Goal: Navigation & Orientation: Find specific page/section

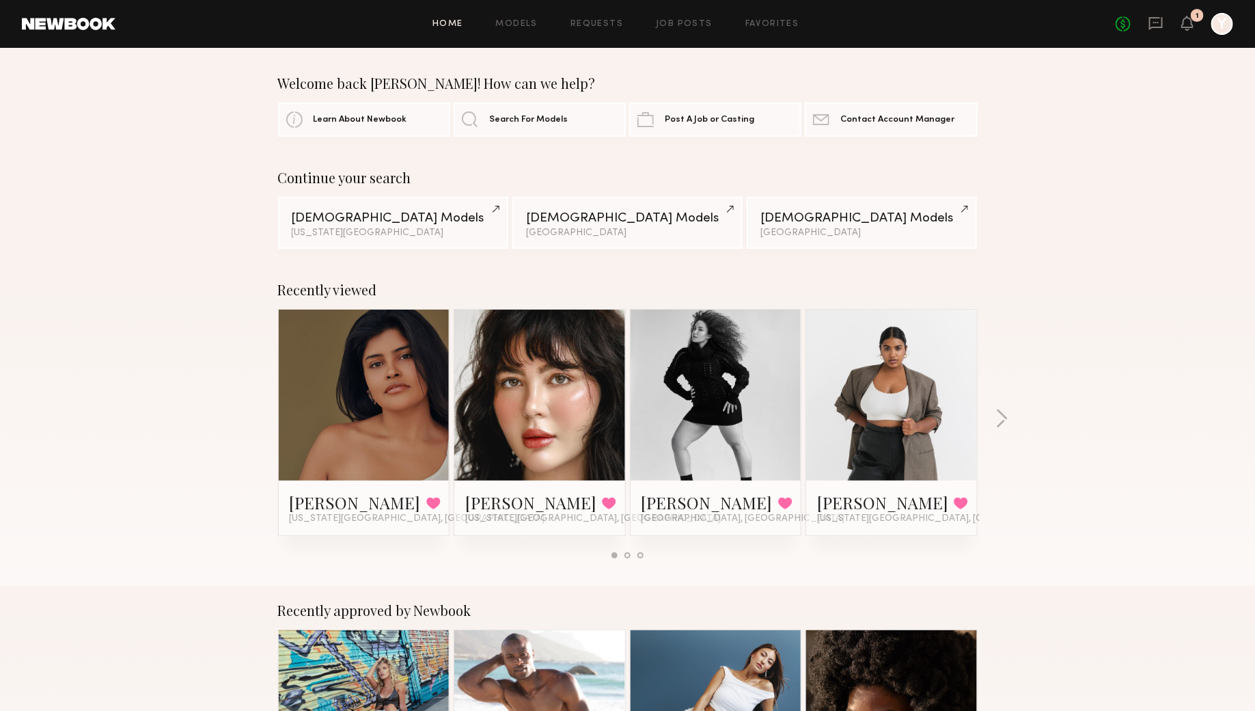
click at [506, 12] on header "Home Models Requests Job Posts Favorites Sign Out No fees up to $5,000 1 Y" at bounding box center [627, 24] width 1255 height 48
click at [512, 16] on div "Home Models Requests Job Posts Favorites Sign Out No fees up to $5,000 1 Y" at bounding box center [674, 24] width 1118 height 22
click at [518, 26] on link "Models" at bounding box center [517, 24] width 42 height 9
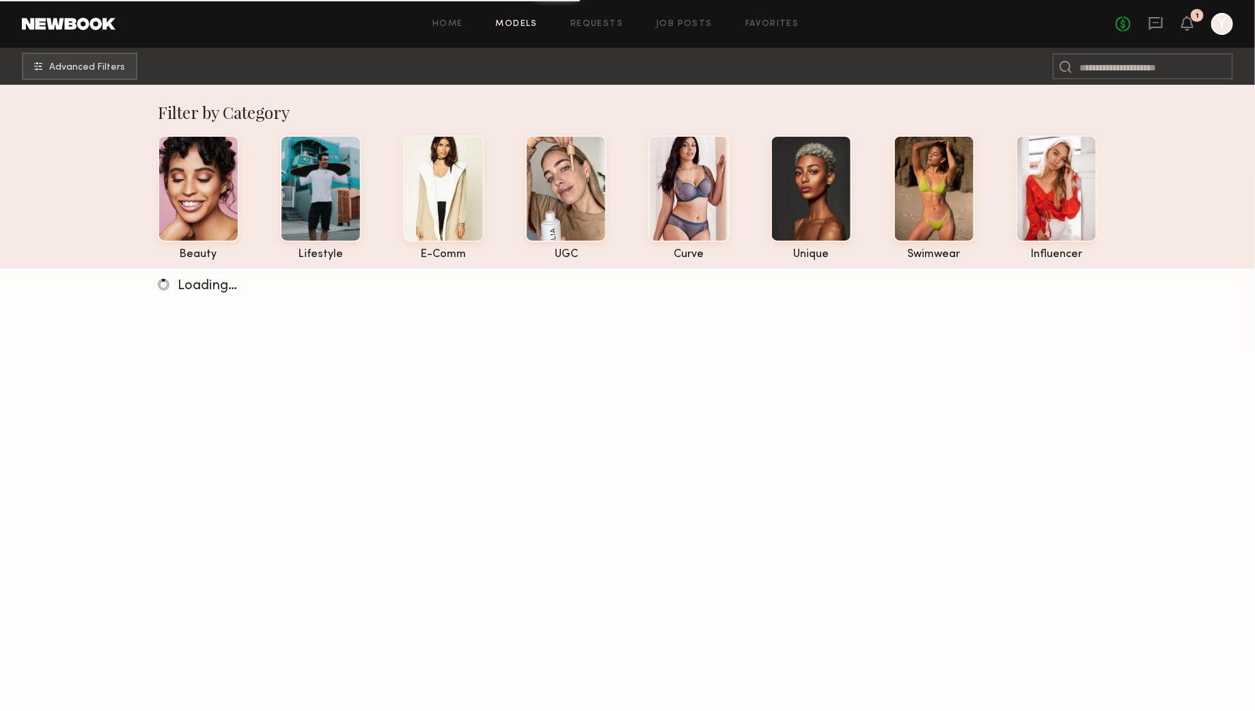
click at [70, 49] on nb-browse-subheader "Advanced Filters" at bounding box center [627, 66] width 1255 height 37
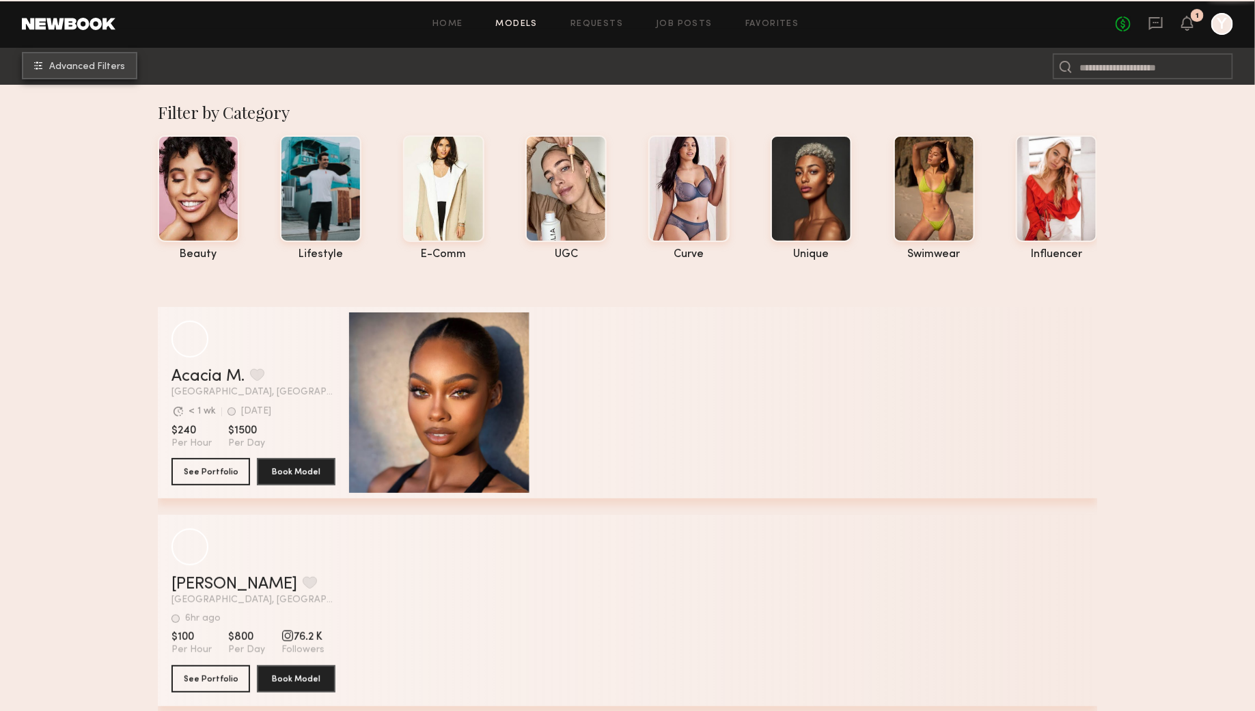
click at [78, 66] on span "Advanced Filters" at bounding box center [87, 67] width 76 height 10
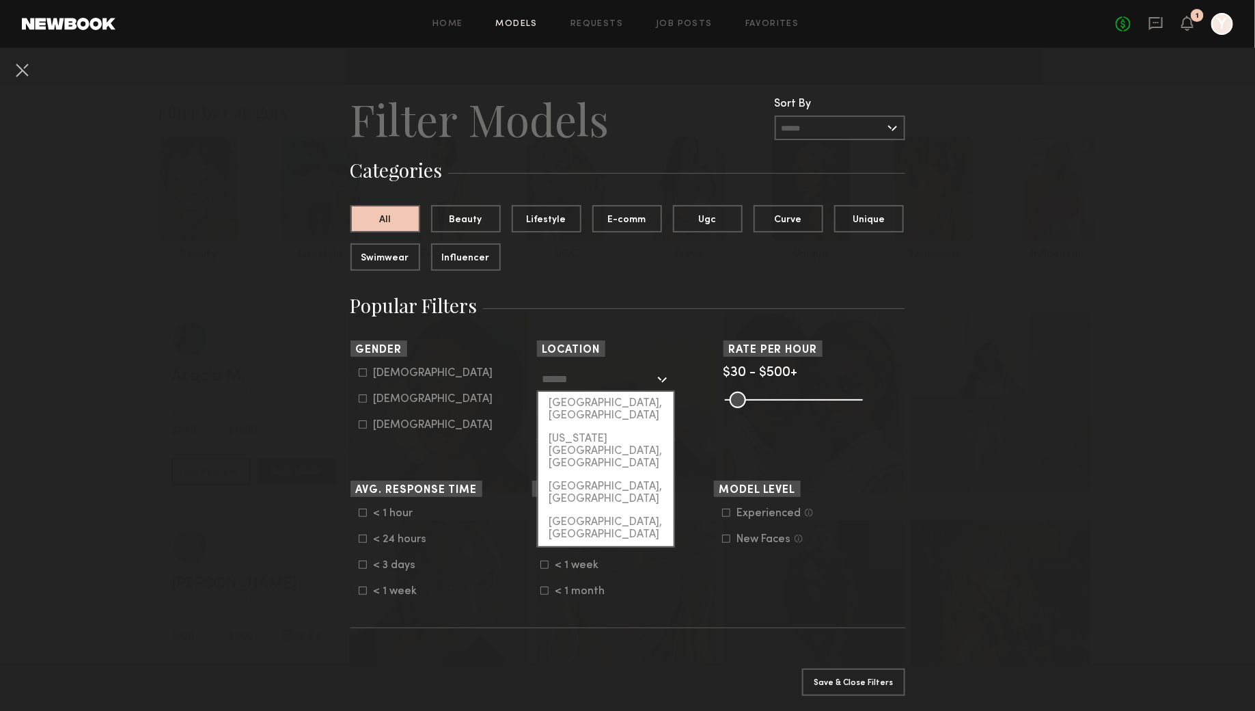
click at [589, 378] on input "text" at bounding box center [598, 378] width 112 height 23
click at [594, 427] on div "[US_STATE][GEOGRAPHIC_DATA], [GEOGRAPHIC_DATA]" at bounding box center [605, 451] width 135 height 48
type input "**********"
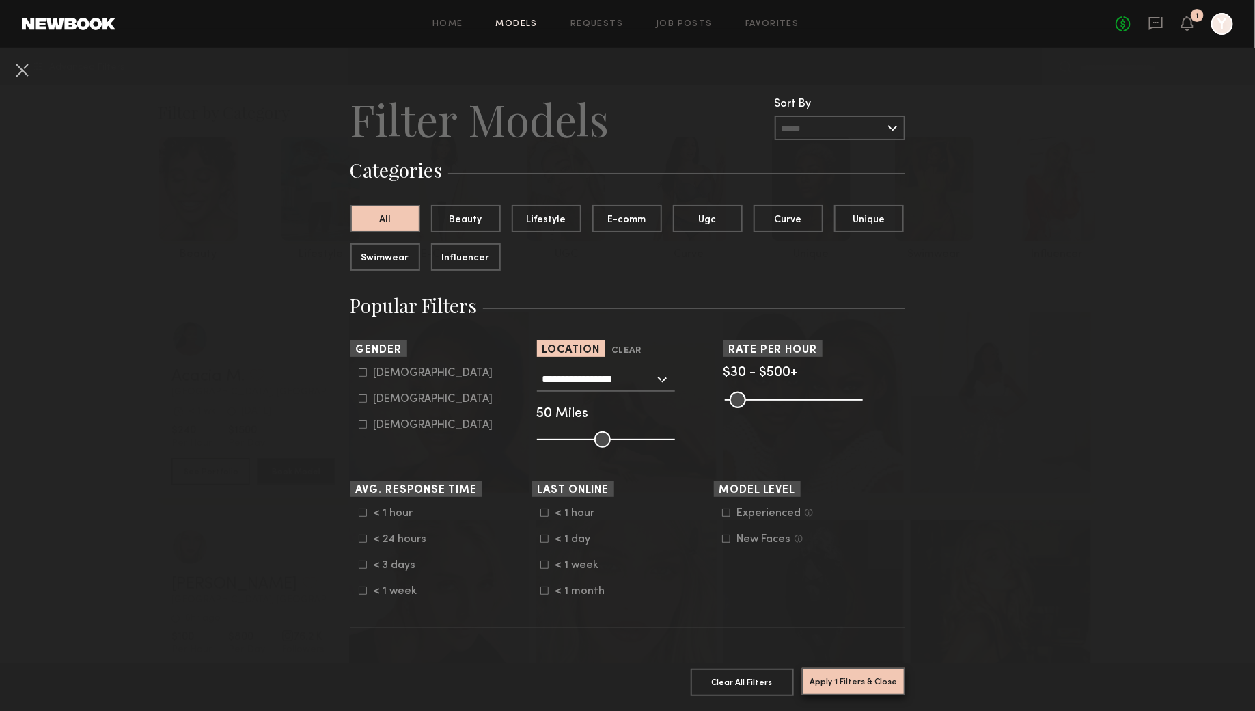
click at [872, 681] on button "Apply 1 Filters & Close" at bounding box center [853, 681] width 103 height 27
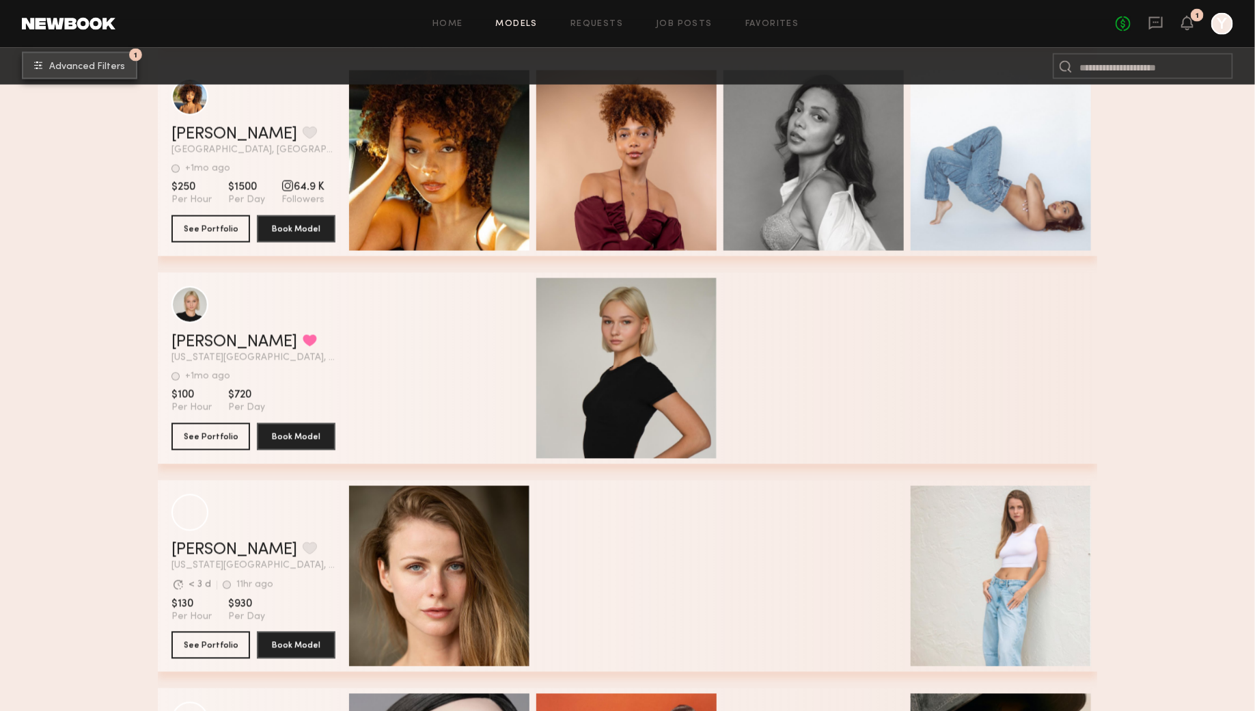
scroll to position [11686, 0]
